Goal: Task Accomplishment & Management: Complete application form

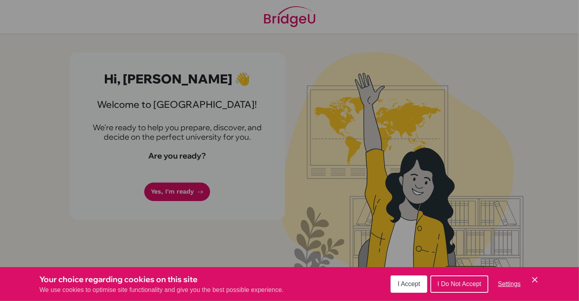
click at [291, 276] on div "Your choice regarding cookies on this site We use cookies to optimise site func…" at bounding box center [289, 284] width 579 height 34
click at [397, 226] on div "Cookie Preferences" at bounding box center [289, 150] width 579 height 301
click at [534, 275] on icon "Cookie Control Close Icon" at bounding box center [534, 279] width 9 height 9
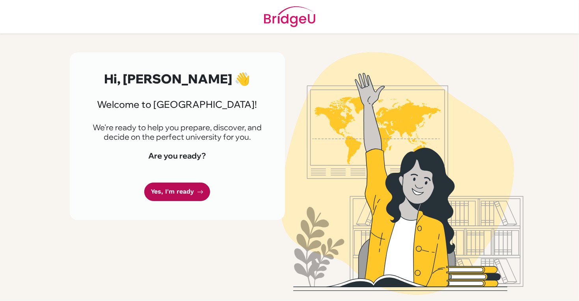
click at [181, 188] on link "Yes, I'm ready" at bounding box center [177, 192] width 66 height 19
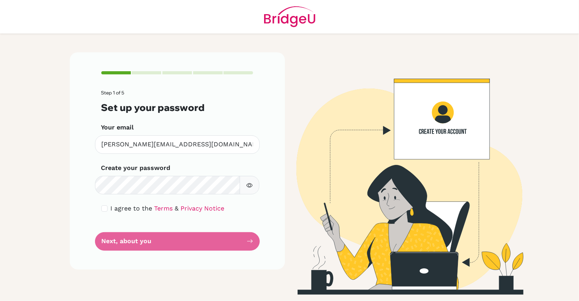
click at [202, 237] on form "Step 1 of 5 Set up your password Your email [EMAIL_ADDRESS][DOMAIN_NAME] Invali…" at bounding box center [177, 170] width 152 height 161
click at [247, 185] on icon "button" at bounding box center [249, 185] width 6 height 6
click at [100, 207] on div "Step 1 of 5 Set up your password Your email [EMAIL_ADDRESS][DOMAIN_NAME] Invali…" at bounding box center [177, 160] width 215 height 217
click at [105, 210] on input "checkbox" at bounding box center [104, 209] width 6 height 6
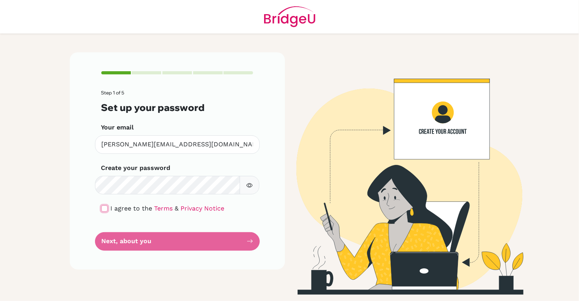
checkbox input "true"
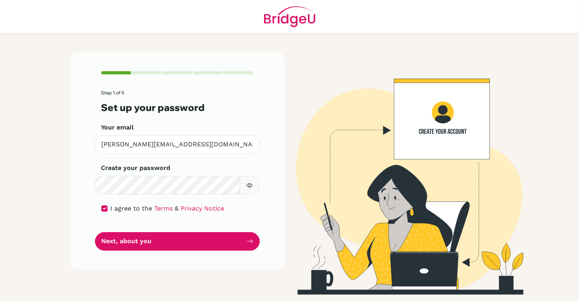
click at [116, 230] on form "Step 1 of 5 Set up your password Your email [EMAIL_ADDRESS][DOMAIN_NAME] Invali…" at bounding box center [177, 170] width 152 height 161
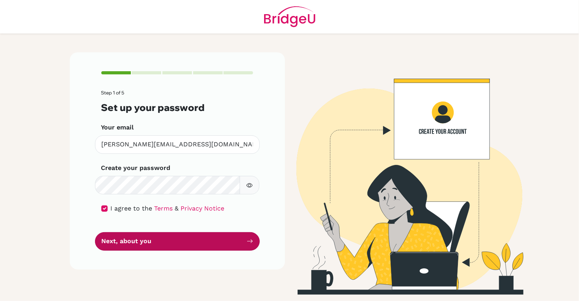
click at [117, 244] on button "Next, about you" at bounding box center [177, 241] width 165 height 19
